Goal: Information Seeking & Learning: Learn about a topic

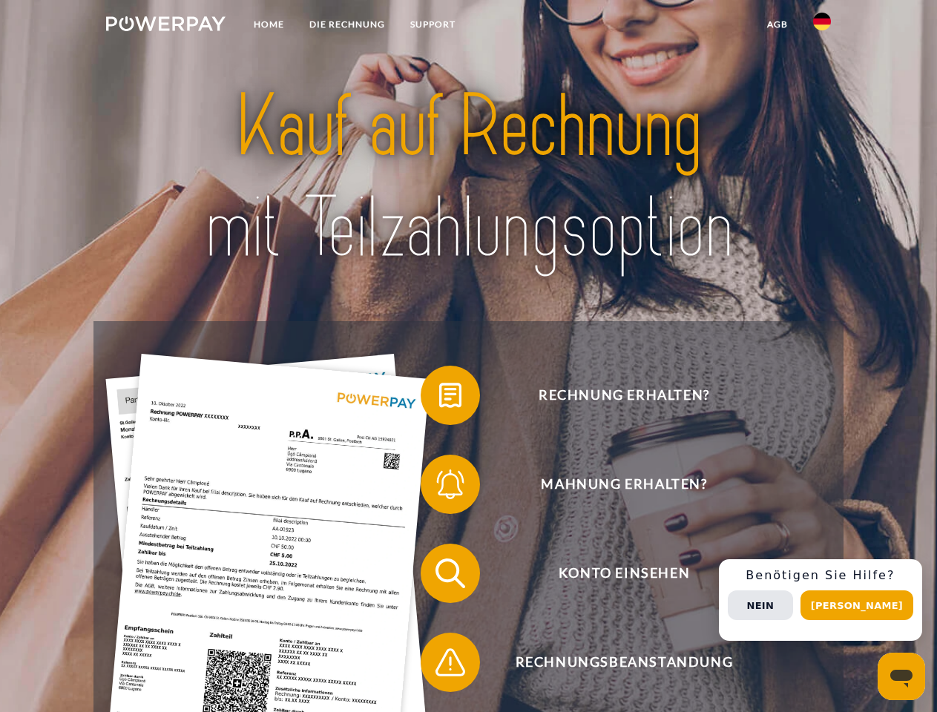
click at [165, 26] on img at bounding box center [165, 23] width 119 height 15
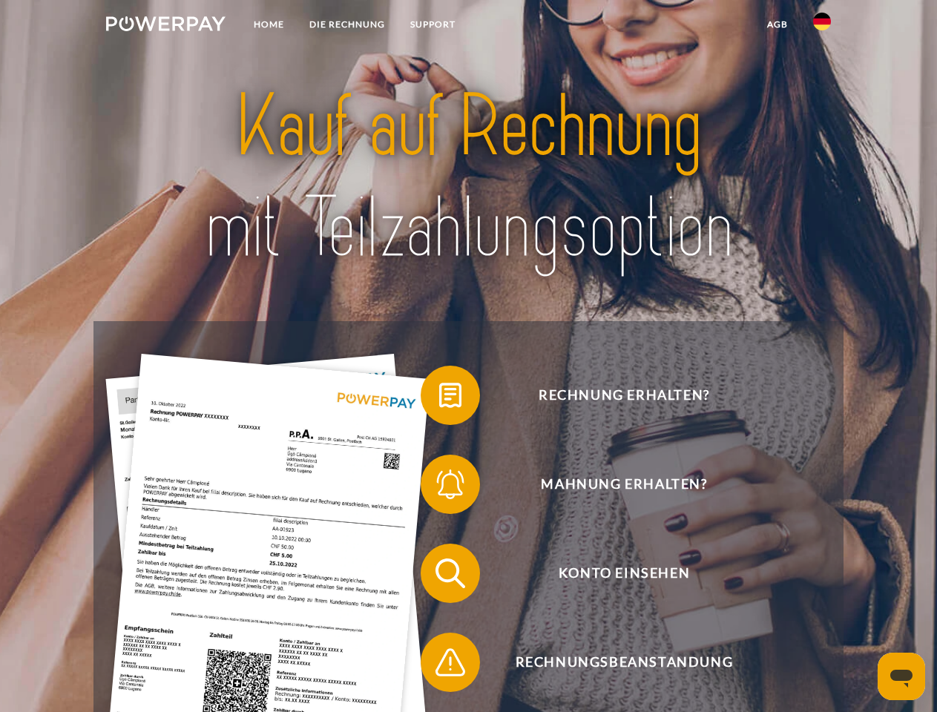
click at [822, 26] on img at bounding box center [822, 22] width 18 height 18
click at [777, 24] on link "agb" at bounding box center [778, 24] width 46 height 27
click at [439, 399] on span at bounding box center [428, 395] width 74 height 74
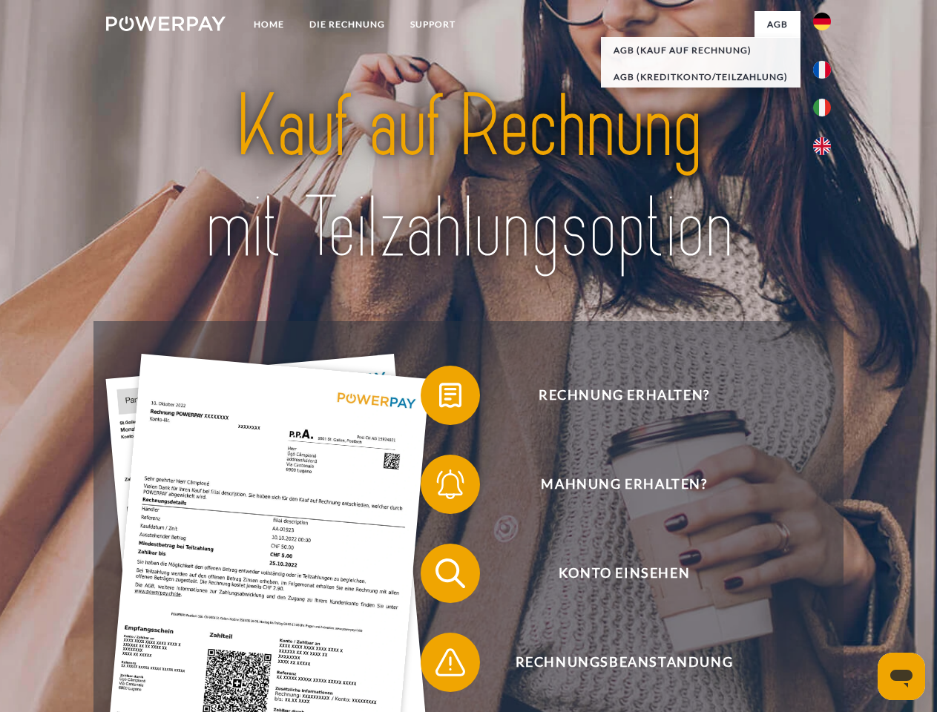
click at [439, 488] on span at bounding box center [428, 484] width 74 height 74
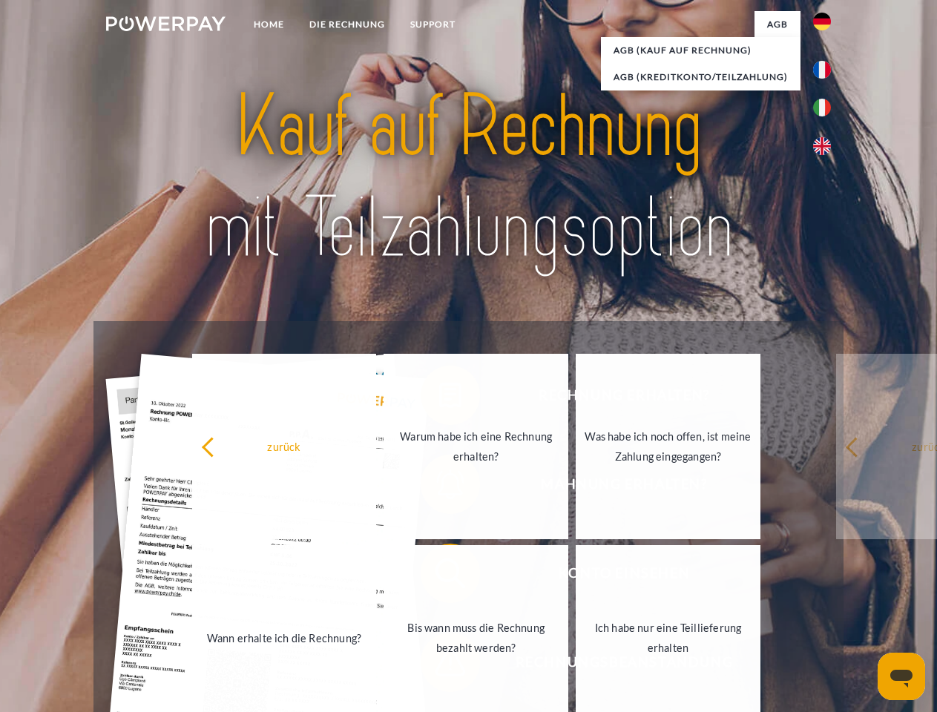
click at [439, 577] on link "Bis wann muss die Rechnung bezahlt werden?" at bounding box center [476, 638] width 185 height 186
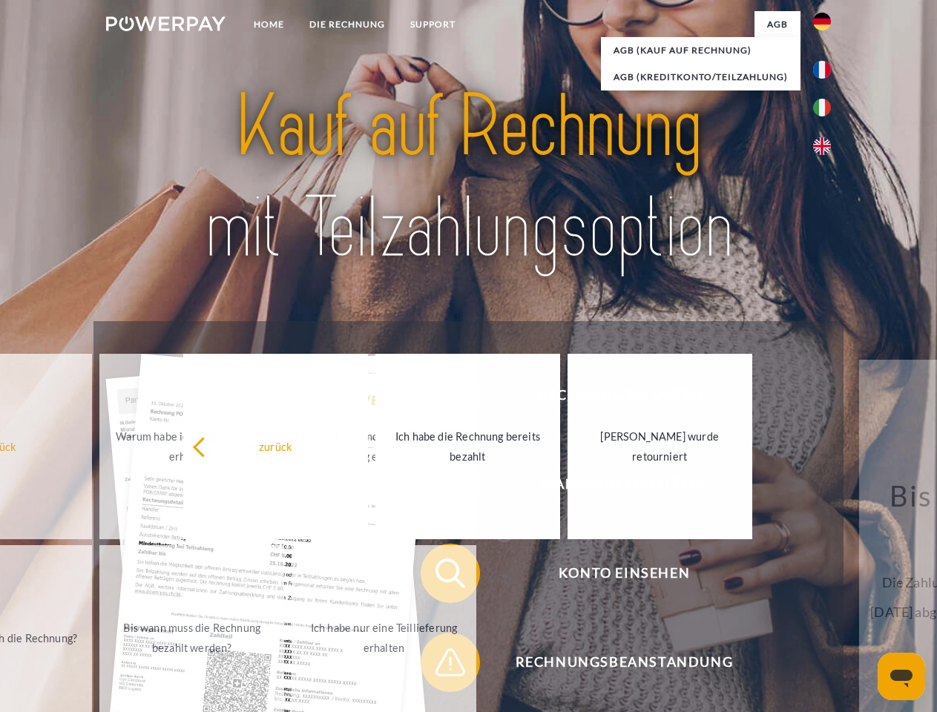
click at [439, 666] on span at bounding box center [428, 663] width 74 height 74
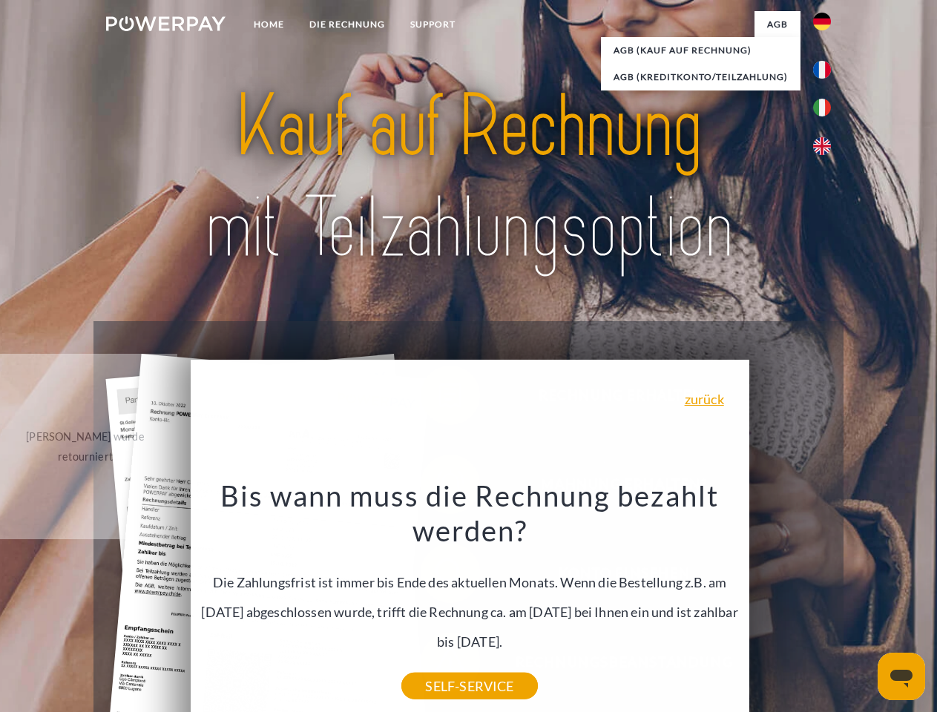
click at [826, 600] on div "Rechnung erhalten? Mahnung erhalten? Konto einsehen" at bounding box center [469, 618] width 750 height 594
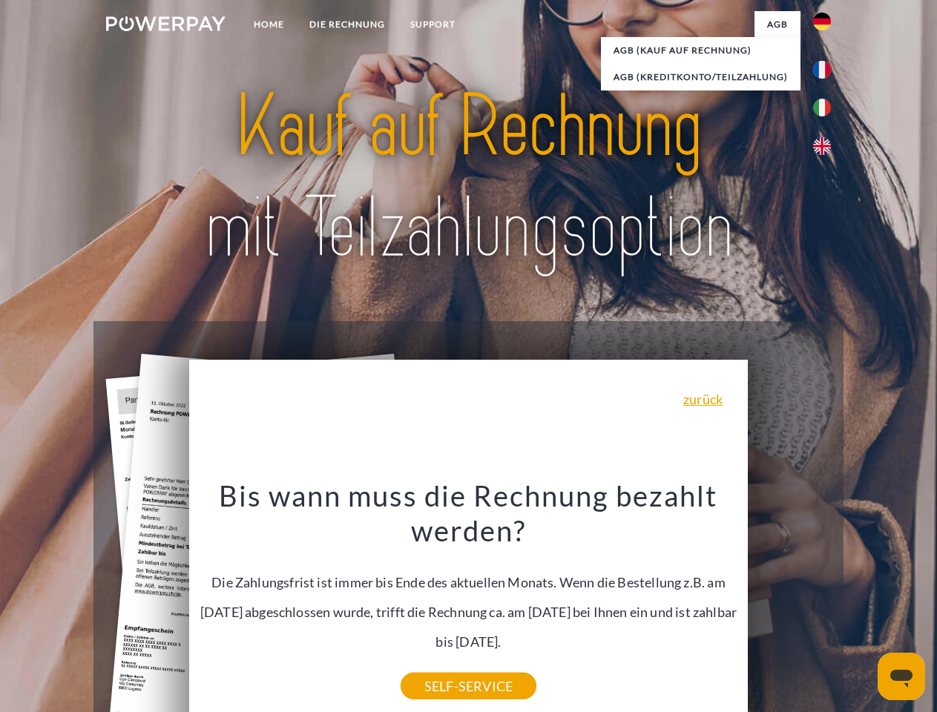
click at [790, 603] on span "Konto einsehen" at bounding box center [624, 573] width 364 height 59
click at [862, 606] on header "Home DIE RECHNUNG SUPPORT" at bounding box center [468, 512] width 937 height 1025
